Goal: Information Seeking & Learning: Learn about a topic

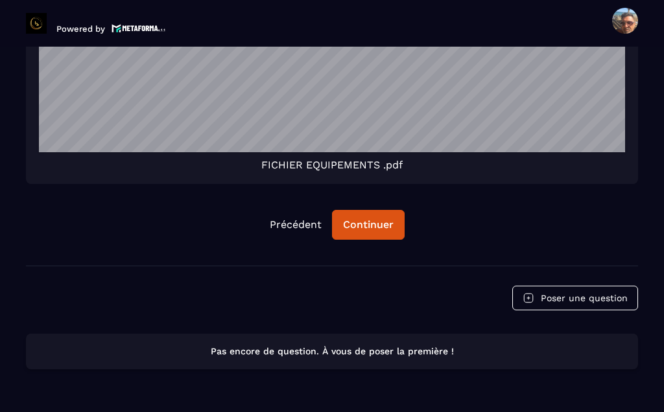
scroll to position [3484, 0]
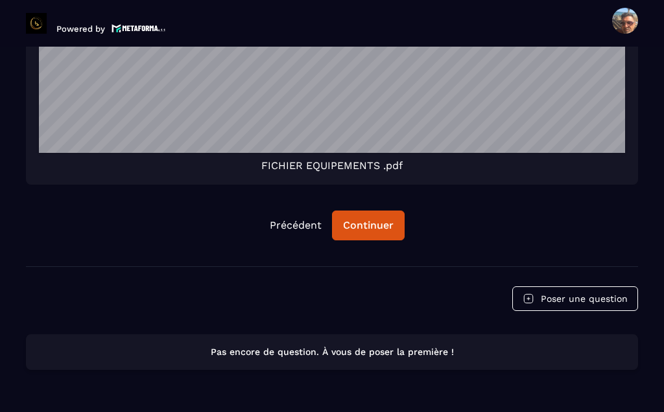
click at [359, 232] on div "Continuer" at bounding box center [368, 225] width 51 height 13
click at [372, 232] on div "Continuer" at bounding box center [368, 225] width 51 height 13
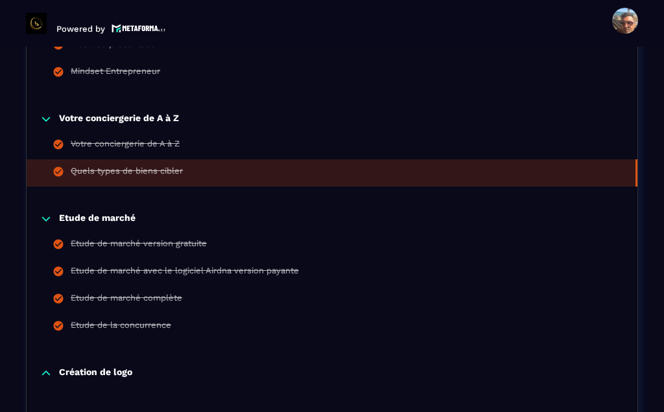
scroll to position [409, 0]
click at [194, 252] on div "Etude de marché version gratuite" at bounding box center [139, 246] width 136 height 14
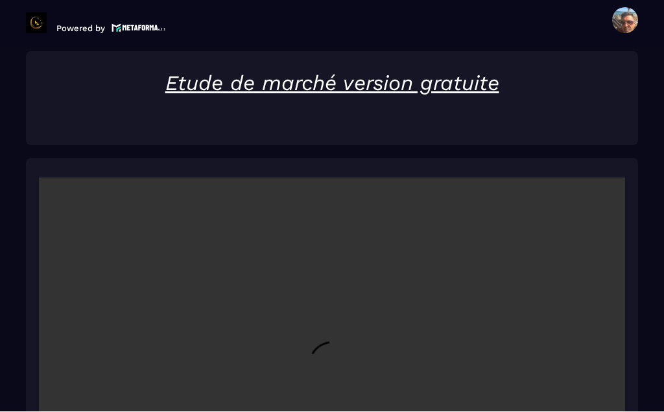
scroll to position [47, 0]
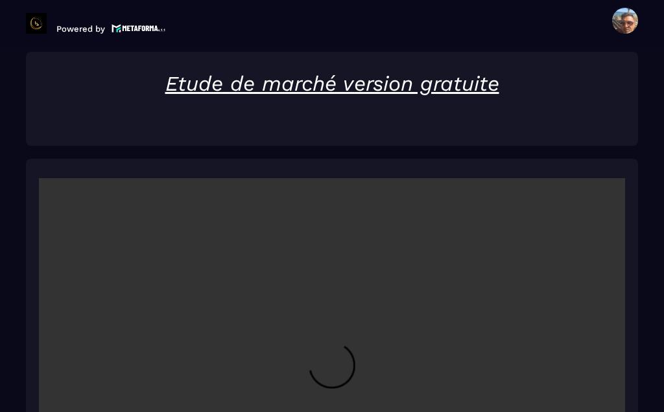
click at [338, 343] on video at bounding box center [332, 373] width 586 height 391
click at [56, 178] on video at bounding box center [332, 373] width 586 height 391
click at [65, 236] on video at bounding box center [332, 373] width 586 height 391
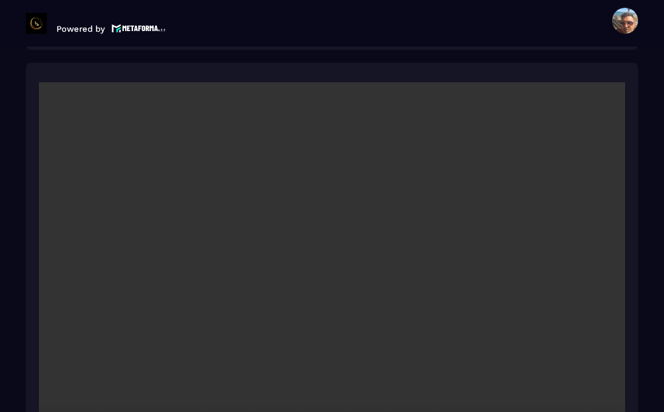
scroll to position [1953, 0]
click at [161, 316] on video at bounding box center [332, 277] width 586 height 391
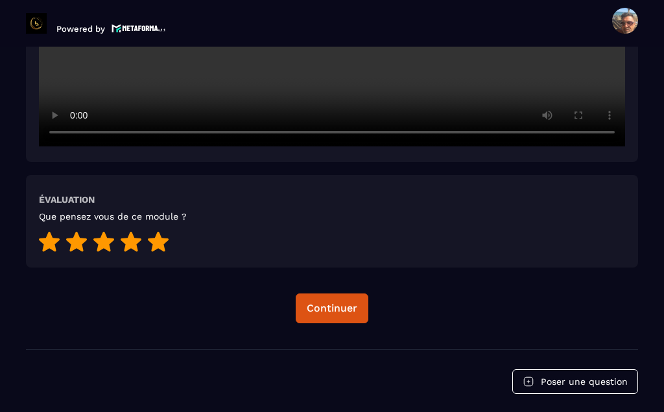
scroll to position [2280, 0]
click at [338, 302] on div "Continuer" at bounding box center [332, 308] width 51 height 13
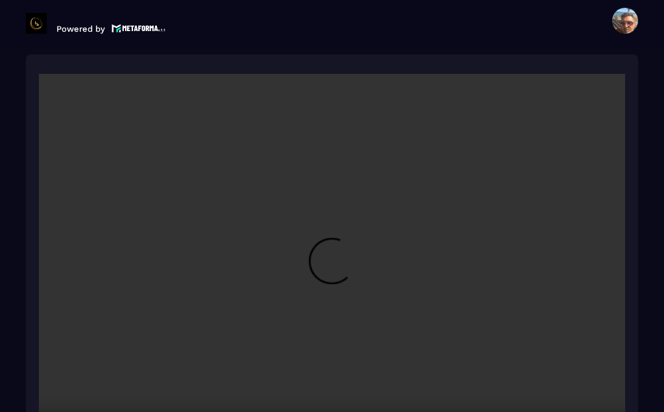
scroll to position [1857, 0]
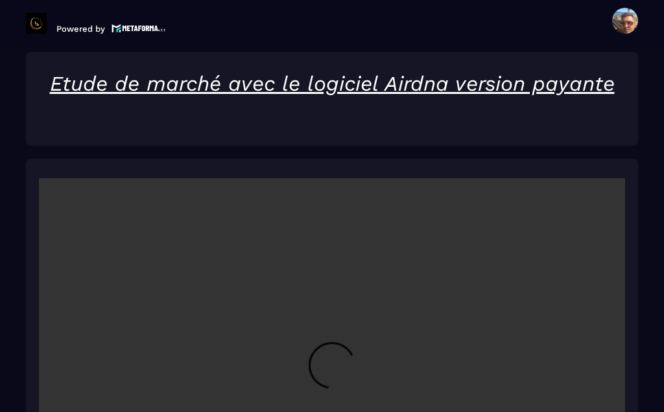
click at [335, 335] on video at bounding box center [332, 373] width 586 height 391
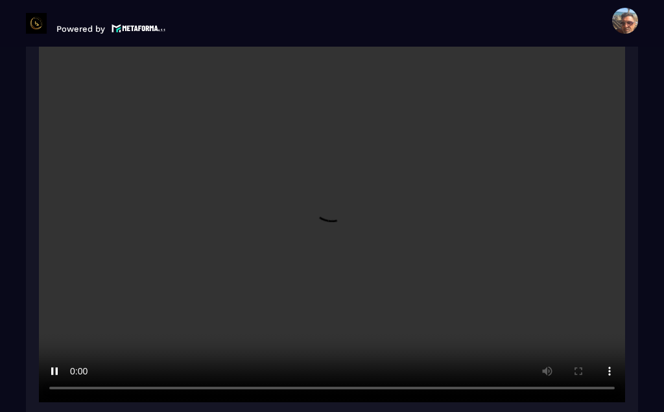
scroll to position [2024, 0]
click at [218, 255] on video at bounding box center [332, 207] width 586 height 391
click at [340, 161] on video at bounding box center [332, 207] width 586 height 391
click at [323, 172] on video at bounding box center [332, 207] width 586 height 391
click at [320, 190] on video at bounding box center [332, 207] width 586 height 391
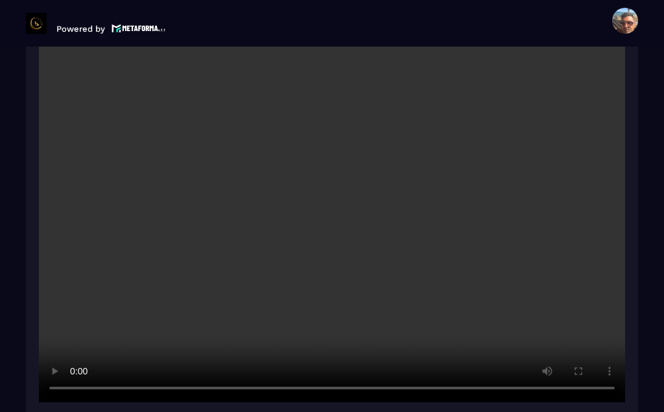
click at [329, 160] on video at bounding box center [332, 207] width 586 height 391
click at [335, 169] on video at bounding box center [332, 207] width 586 height 391
